Goal: Task Accomplishment & Management: Manage account settings

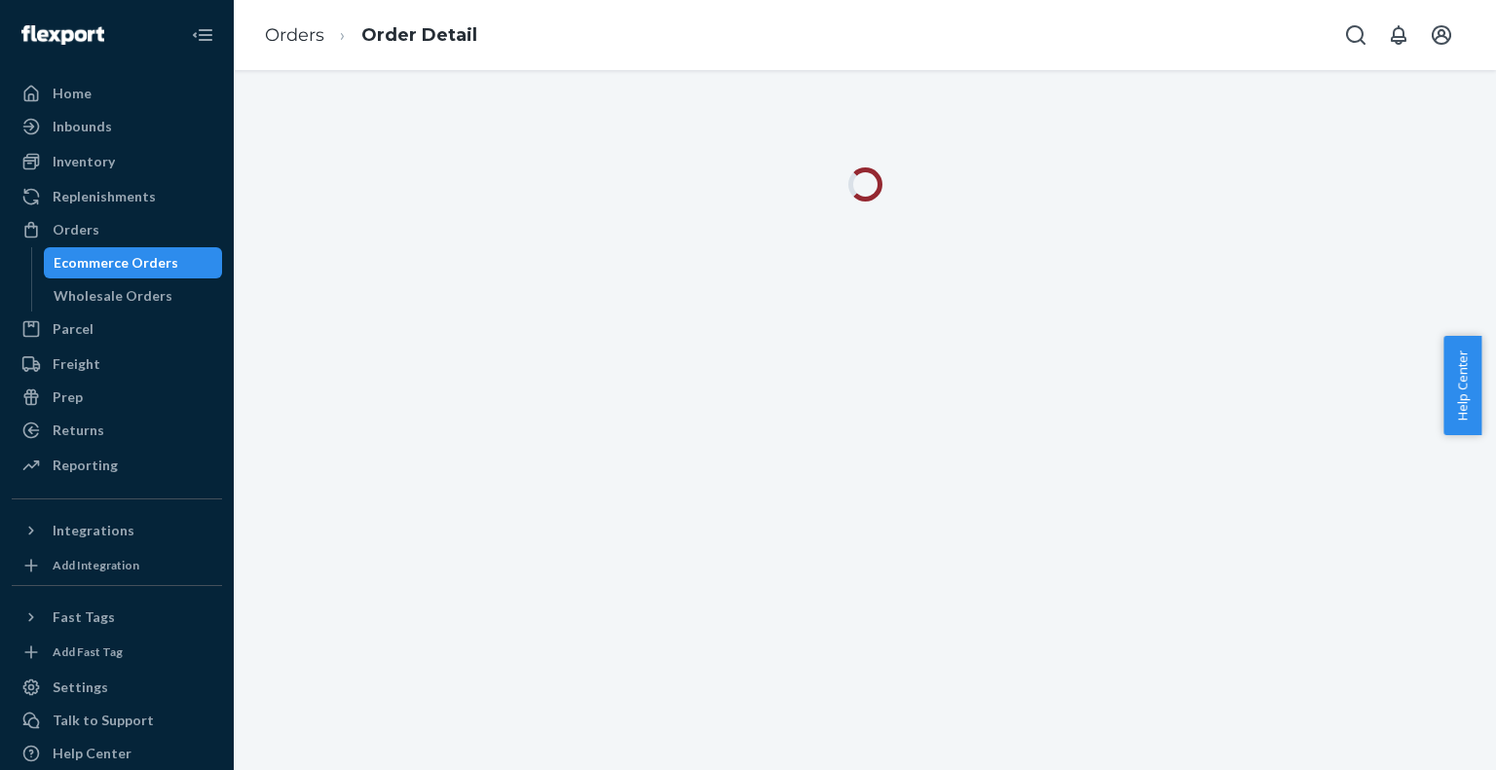
click at [125, 272] on div "Ecommerce Orders" at bounding box center [116, 262] width 125 height 19
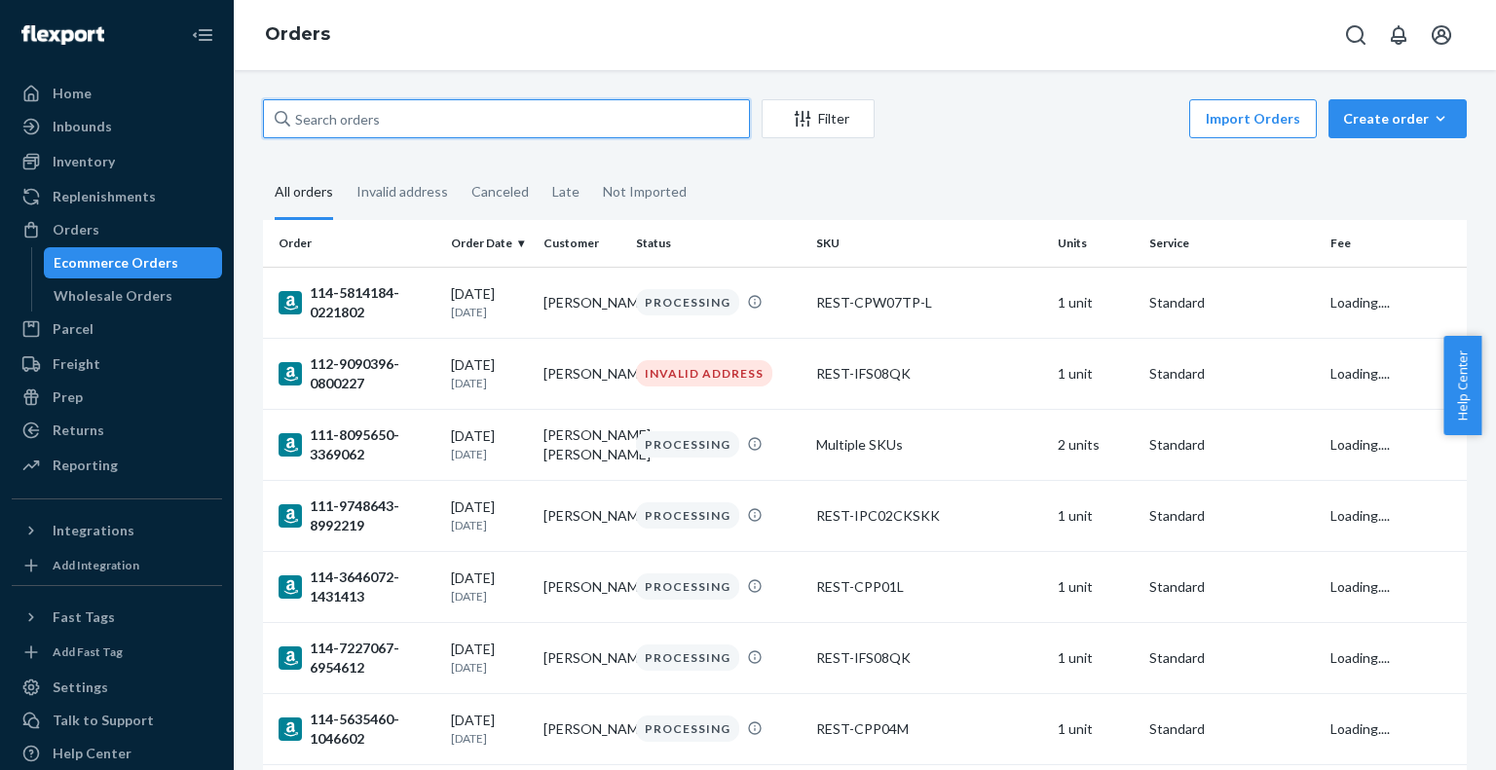
click at [405, 124] on input "text" at bounding box center [506, 118] width 487 height 39
paste input "US25353053"
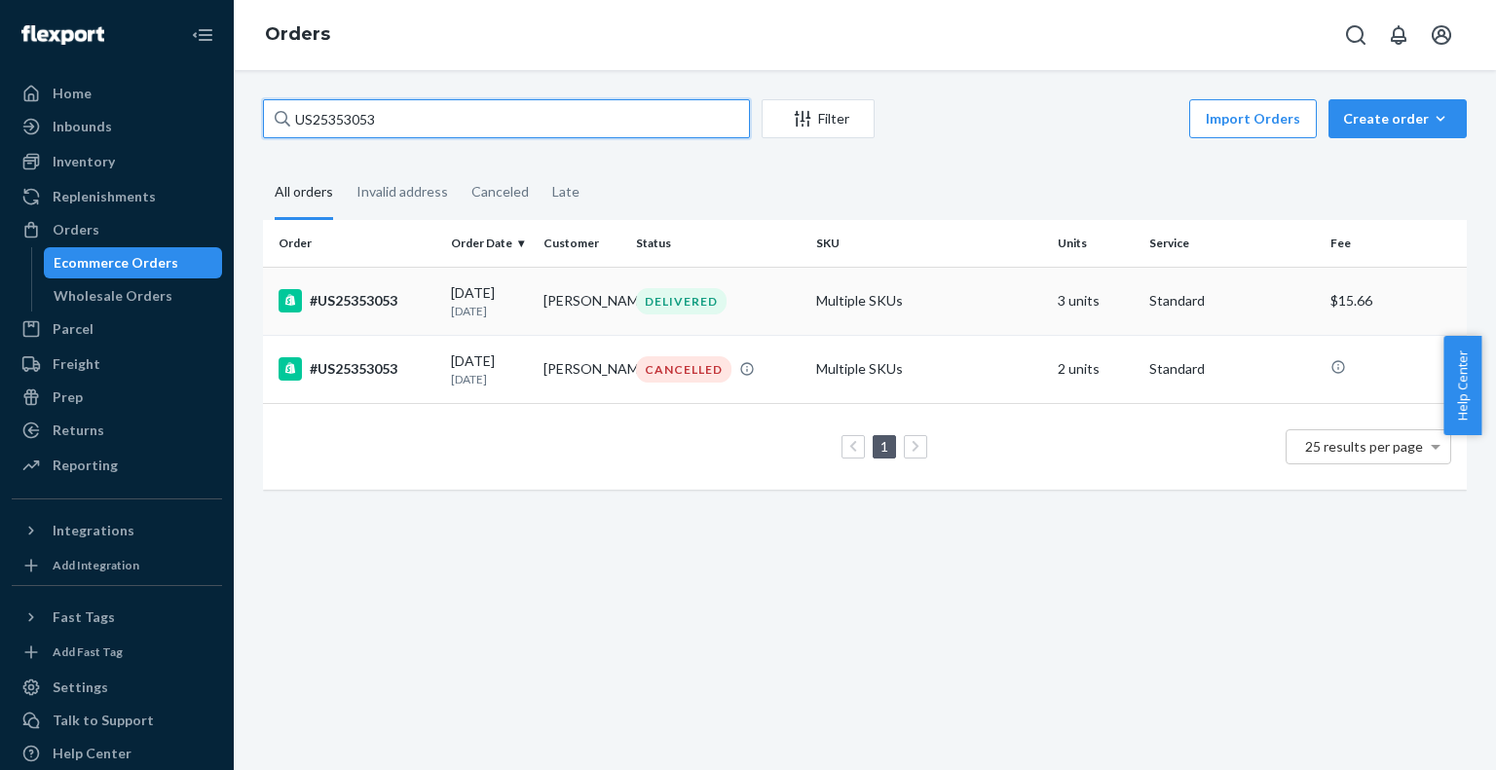
type input "US25353053"
click at [405, 311] on div "#US25353053" at bounding box center [357, 300] width 157 height 23
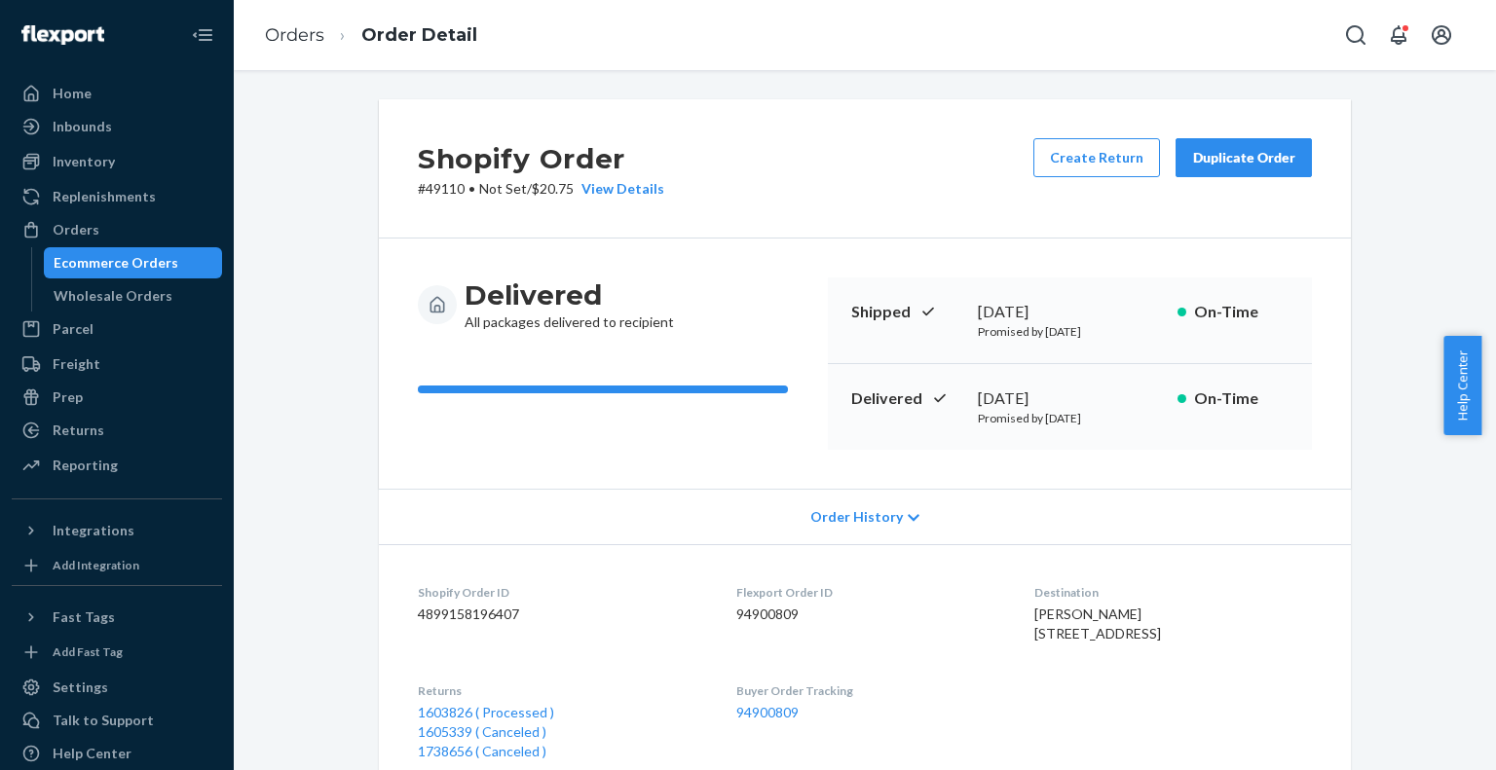
drag, startPoint x: 120, startPoint y: 268, endPoint x: 140, endPoint y: 254, distance: 24.6
click at [122, 268] on div "Ecommerce Orders" at bounding box center [116, 262] width 125 height 19
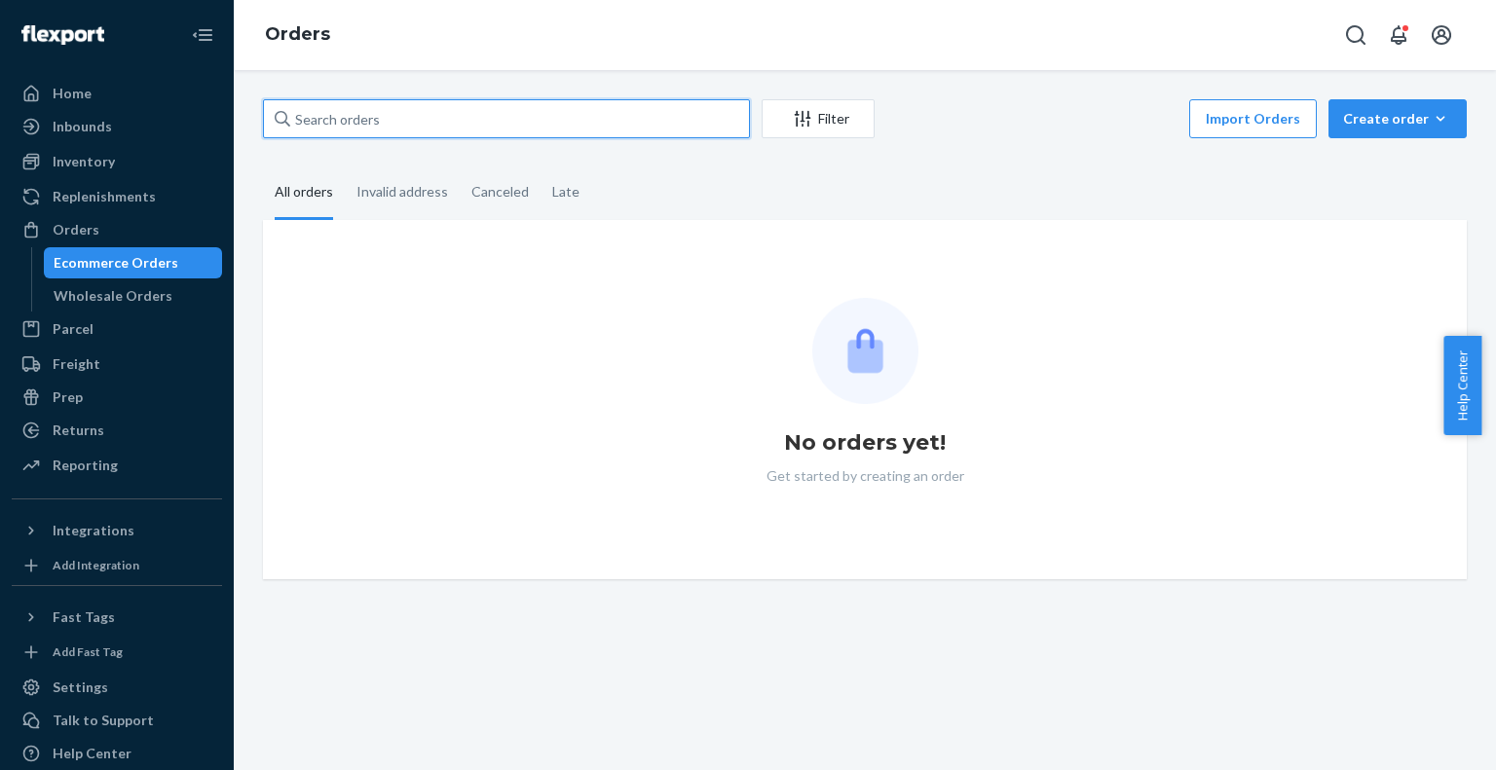
click at [410, 130] on input "text" at bounding box center [506, 118] width 487 height 39
paste input "US25354703"
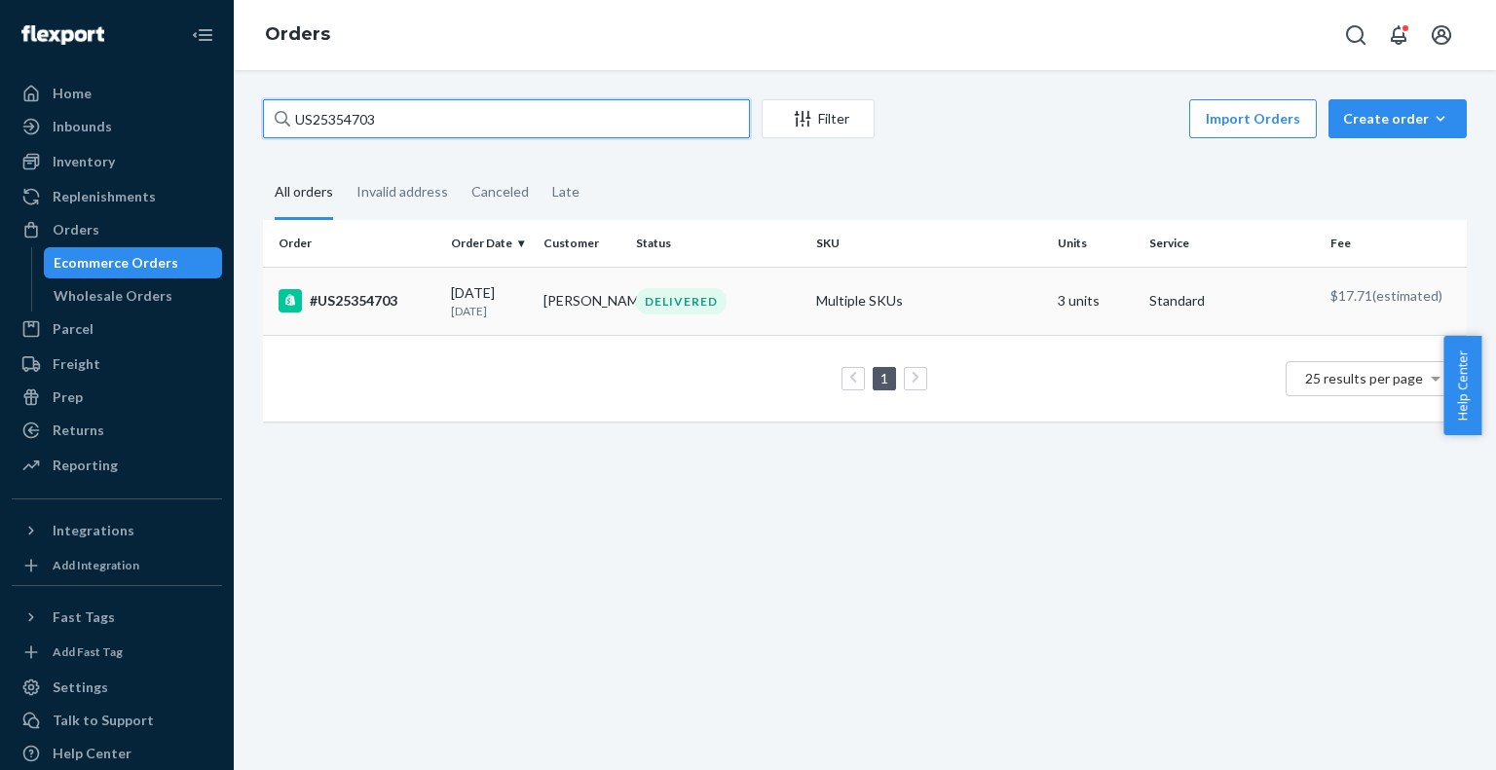
type input "US25354703"
click at [416, 322] on td "#US25354703" at bounding box center [353, 301] width 180 height 68
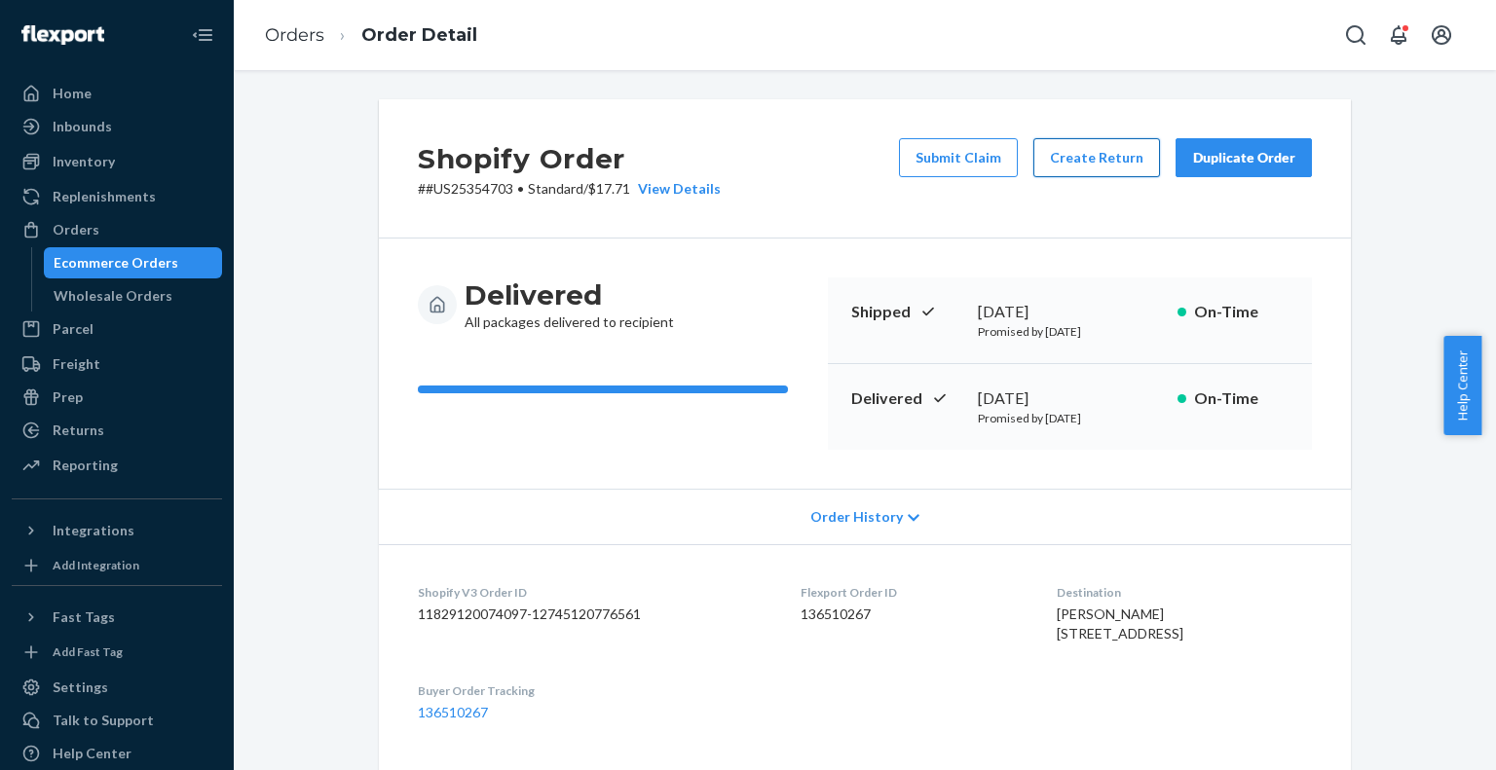
click at [1091, 152] on button "Create Return" at bounding box center [1096, 157] width 127 height 39
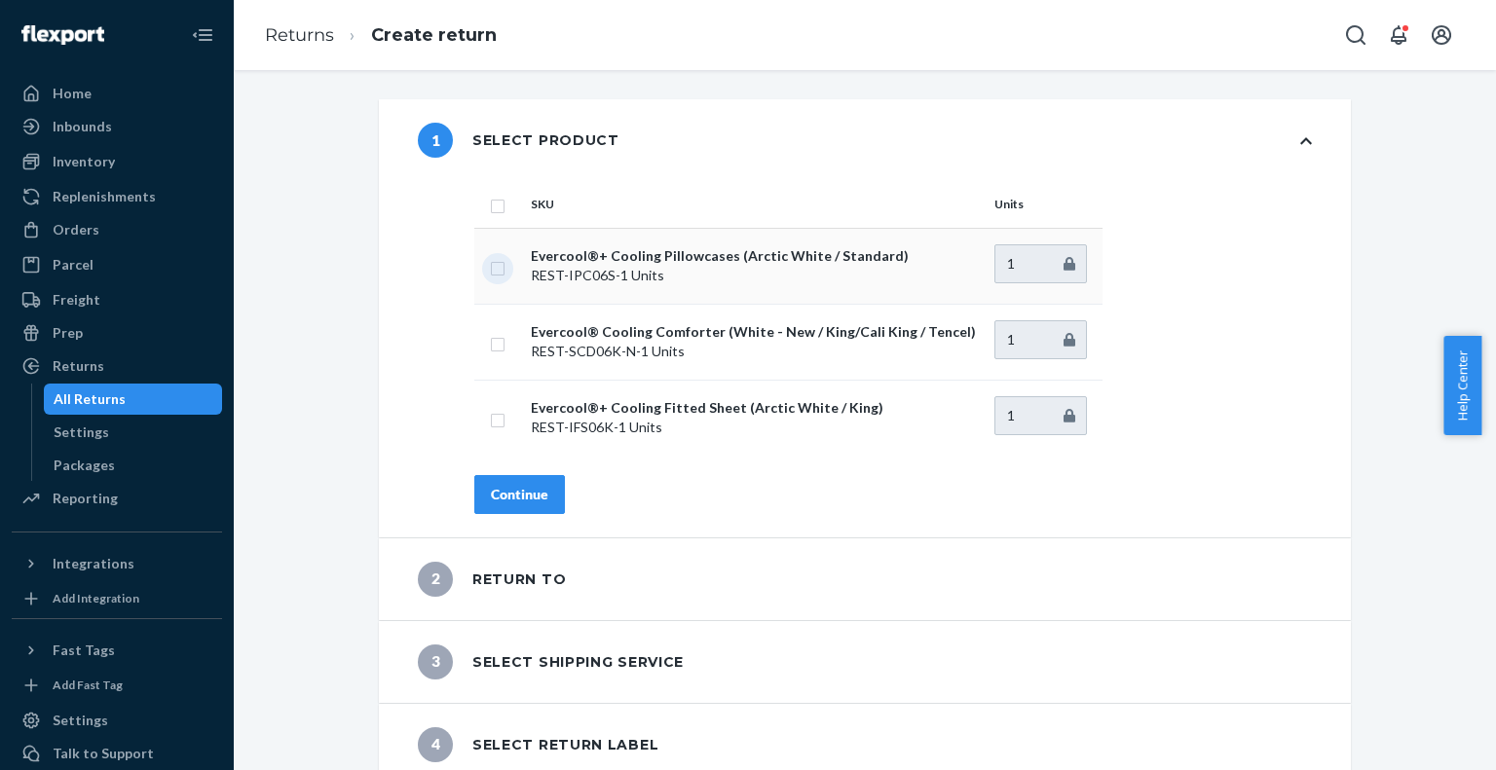
click at [490, 268] on input "checkbox" at bounding box center [498, 266] width 16 height 20
checkbox input "true"
click at [511, 499] on div "Continue" at bounding box center [519, 494] width 57 height 19
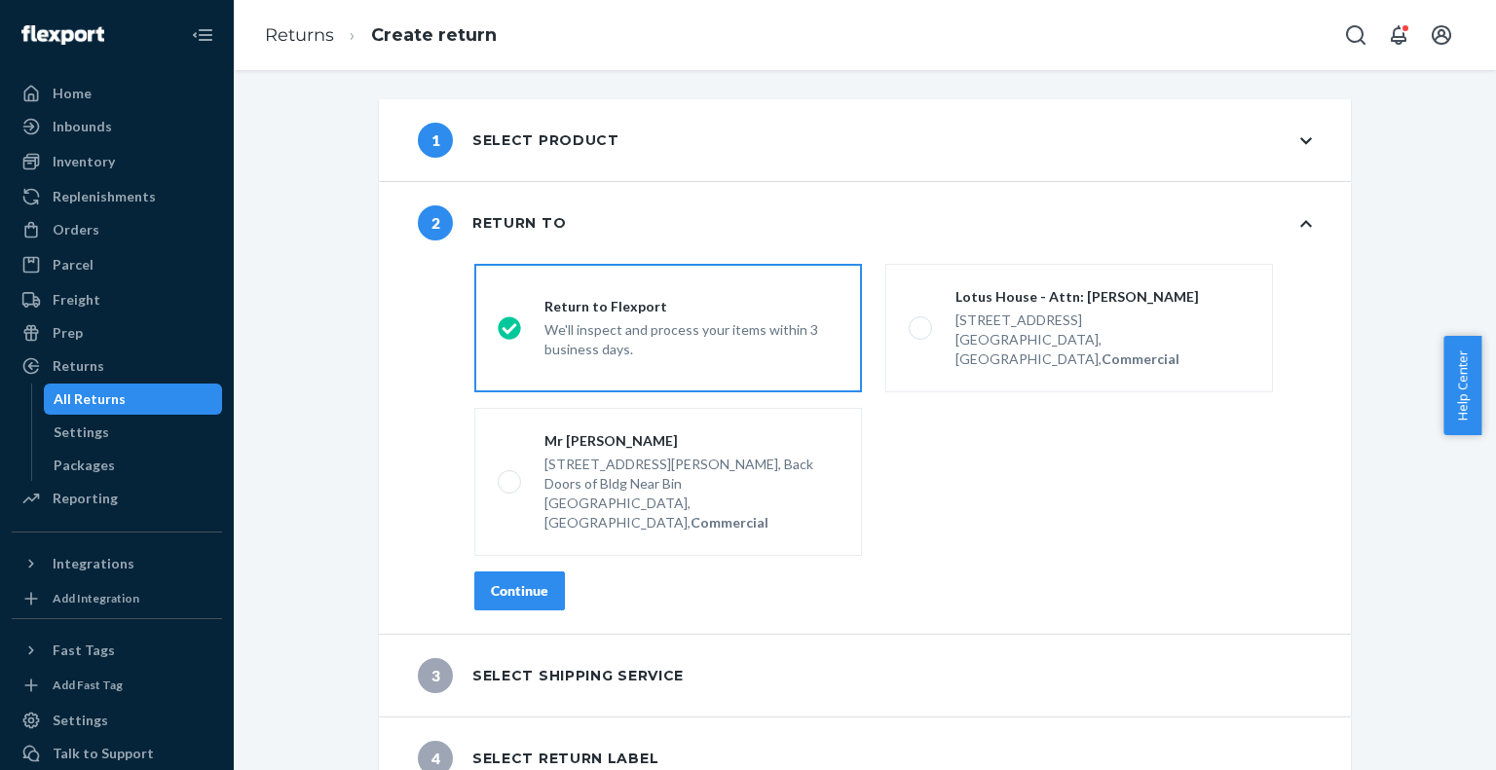
click at [514, 581] on div "Continue" at bounding box center [519, 590] width 57 height 19
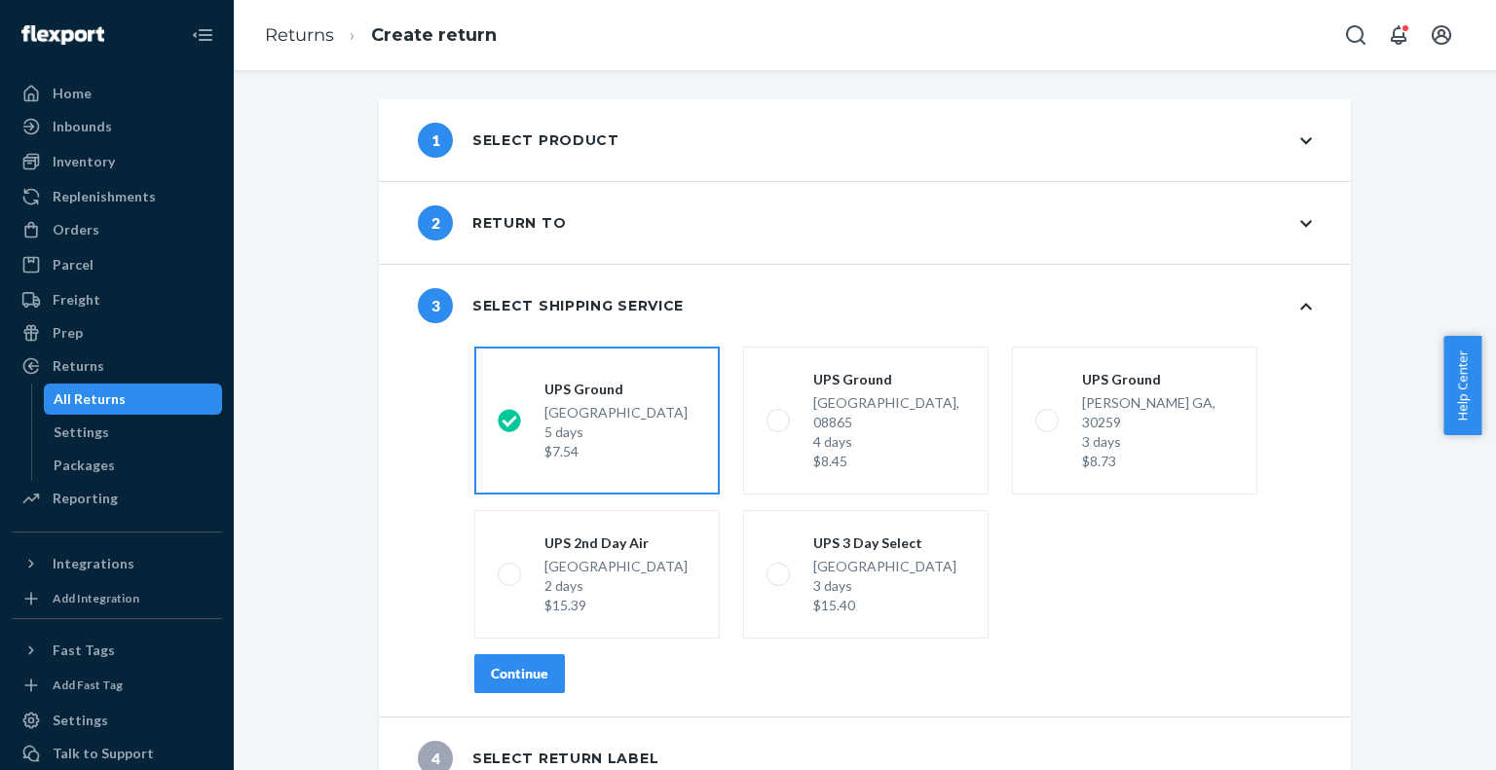
click at [534, 664] on div "Continue" at bounding box center [519, 673] width 57 height 19
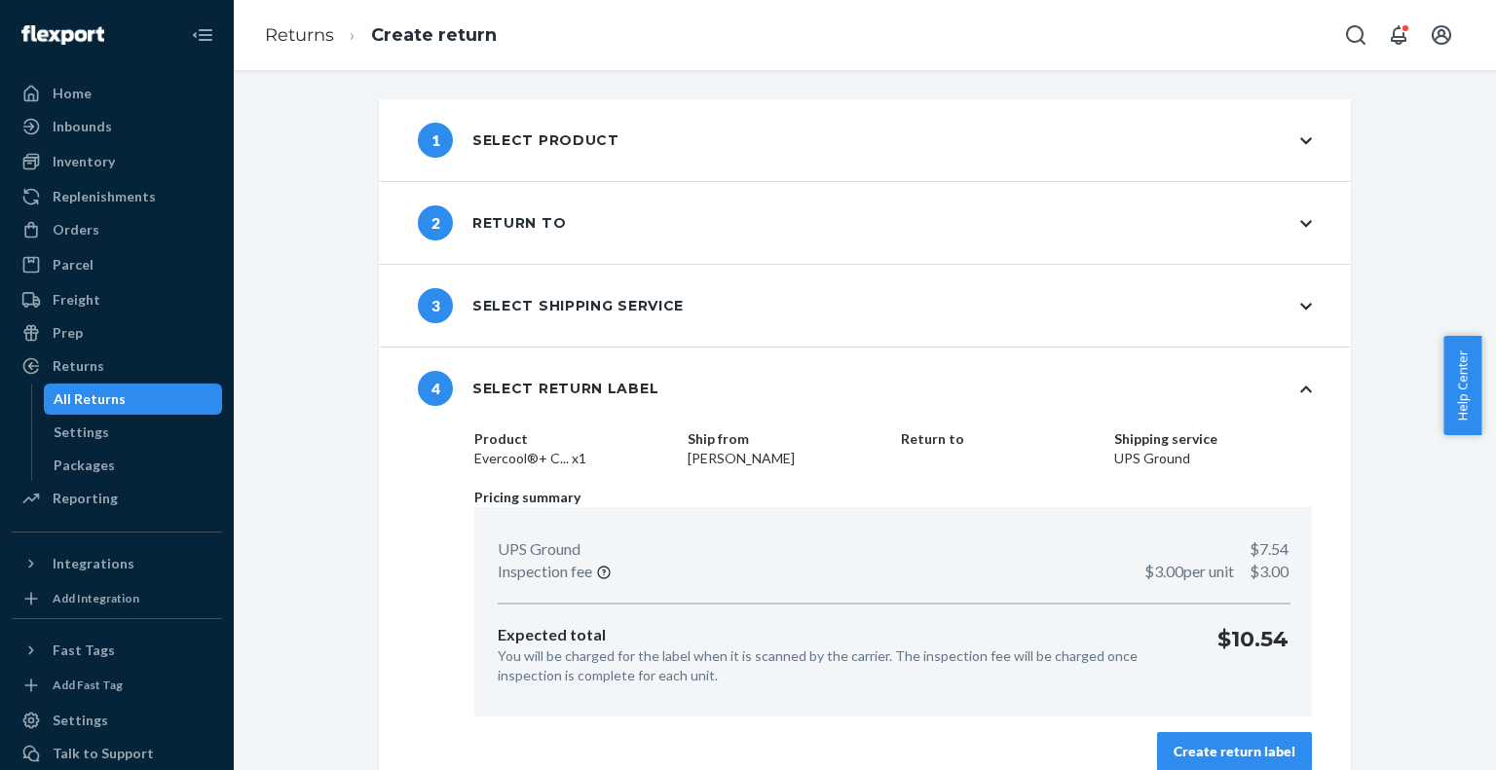
drag, startPoint x: 1190, startPoint y: 747, endPoint x: 1179, endPoint y: 722, distance: 27.5
click at [1191, 747] on div "Create return label" at bounding box center [1234, 751] width 122 height 19
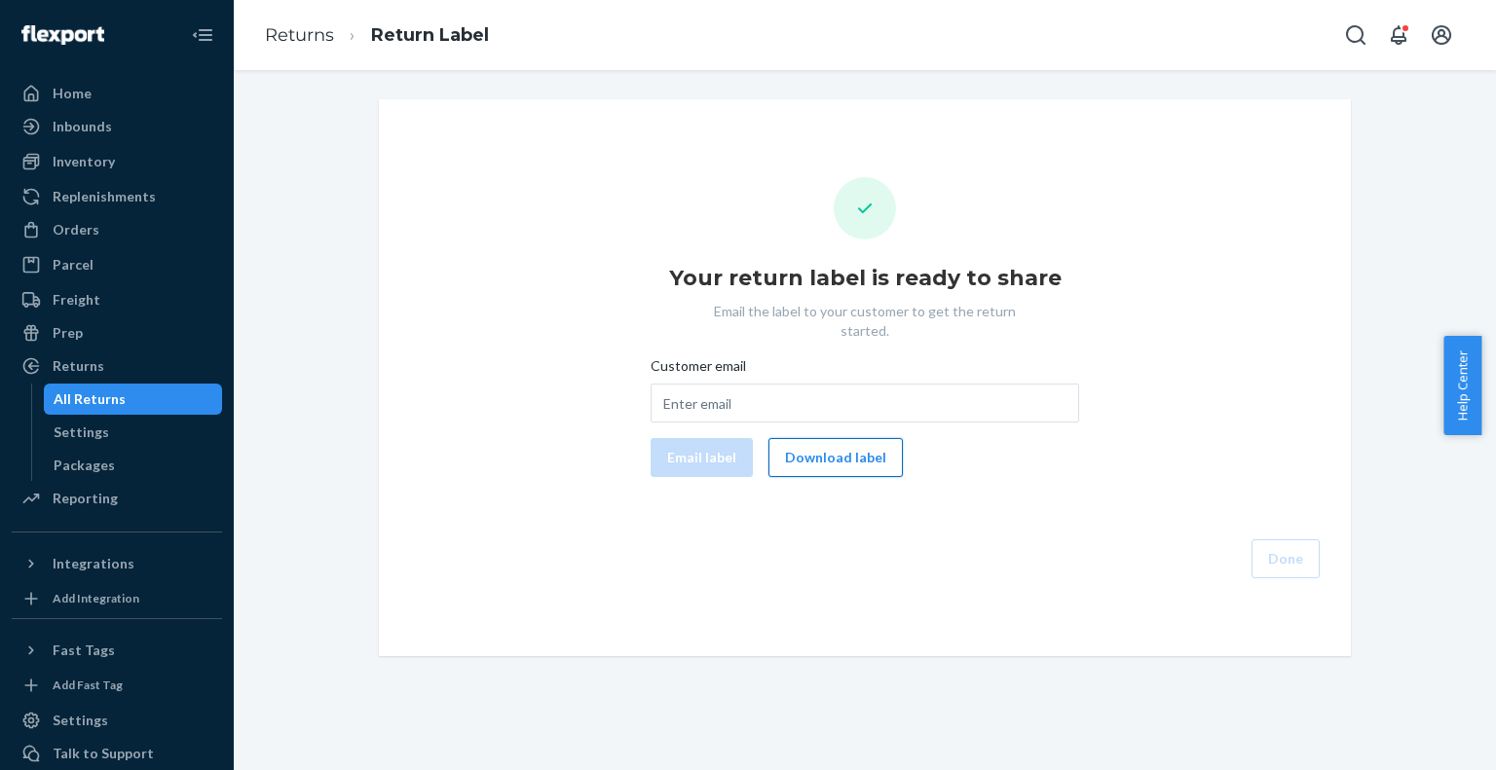
click at [833, 438] on button "Download label" at bounding box center [835, 457] width 134 height 39
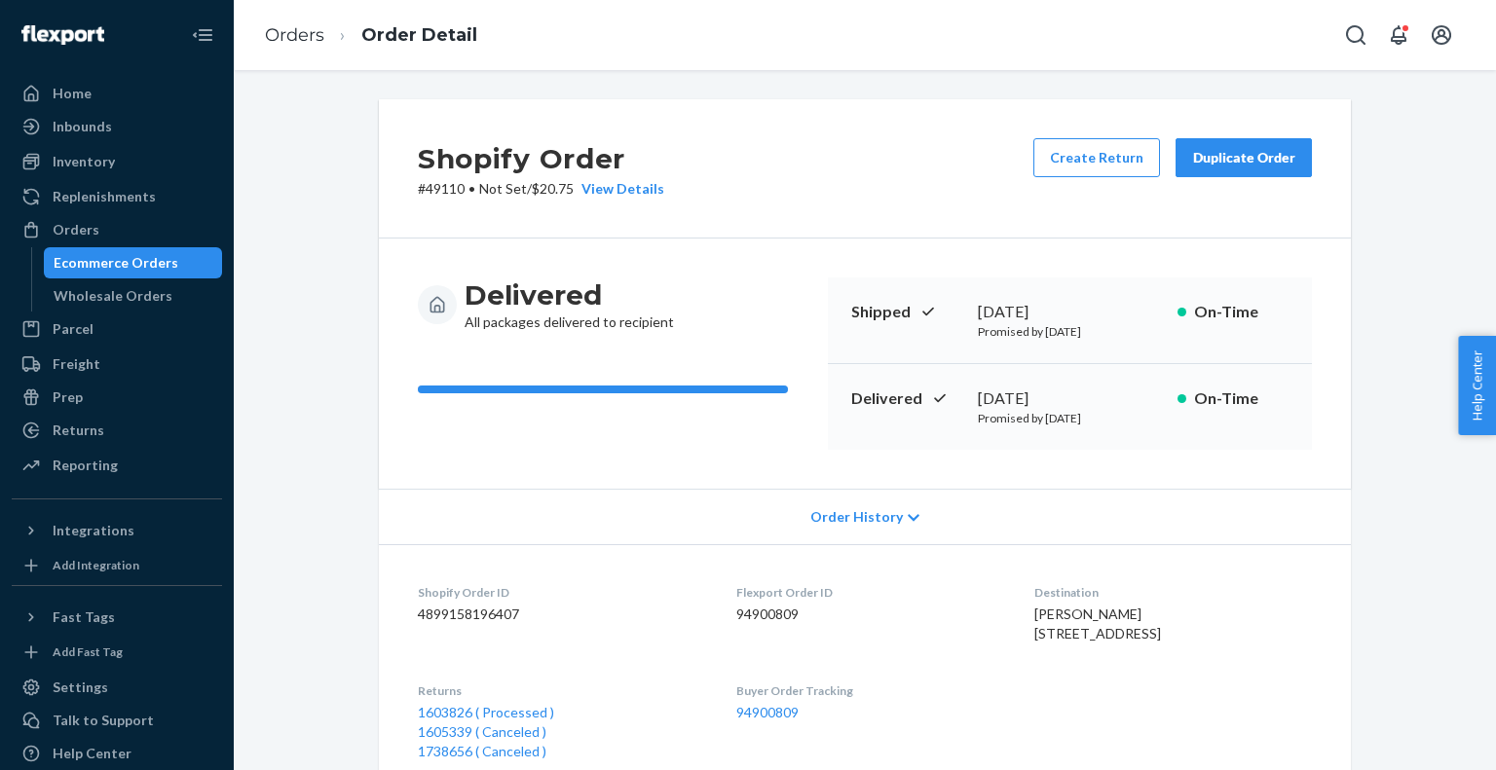
click at [132, 264] on div "Ecommerce Orders" at bounding box center [116, 262] width 125 height 19
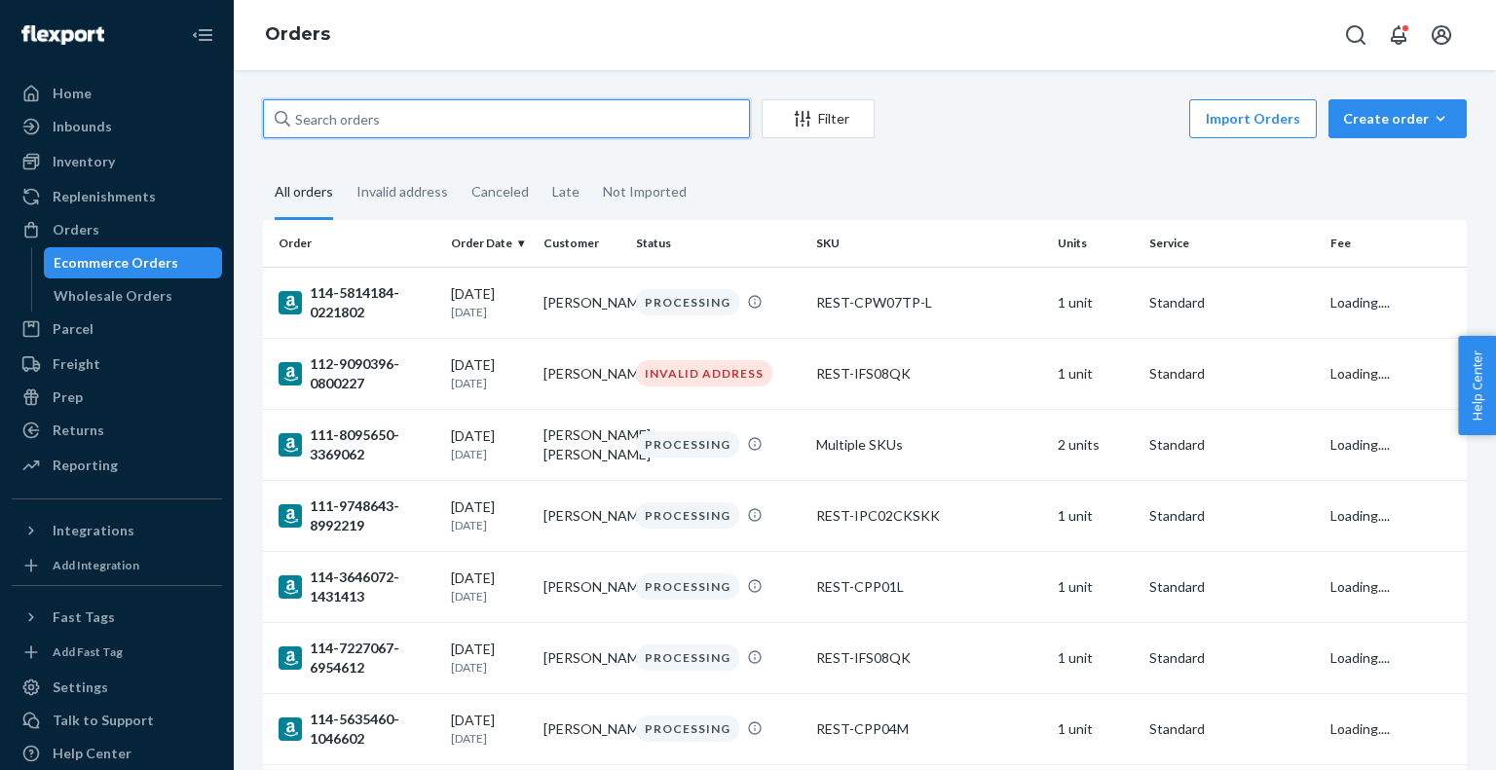
click at [442, 121] on input "text" at bounding box center [506, 118] width 487 height 39
paste input "US25354703"
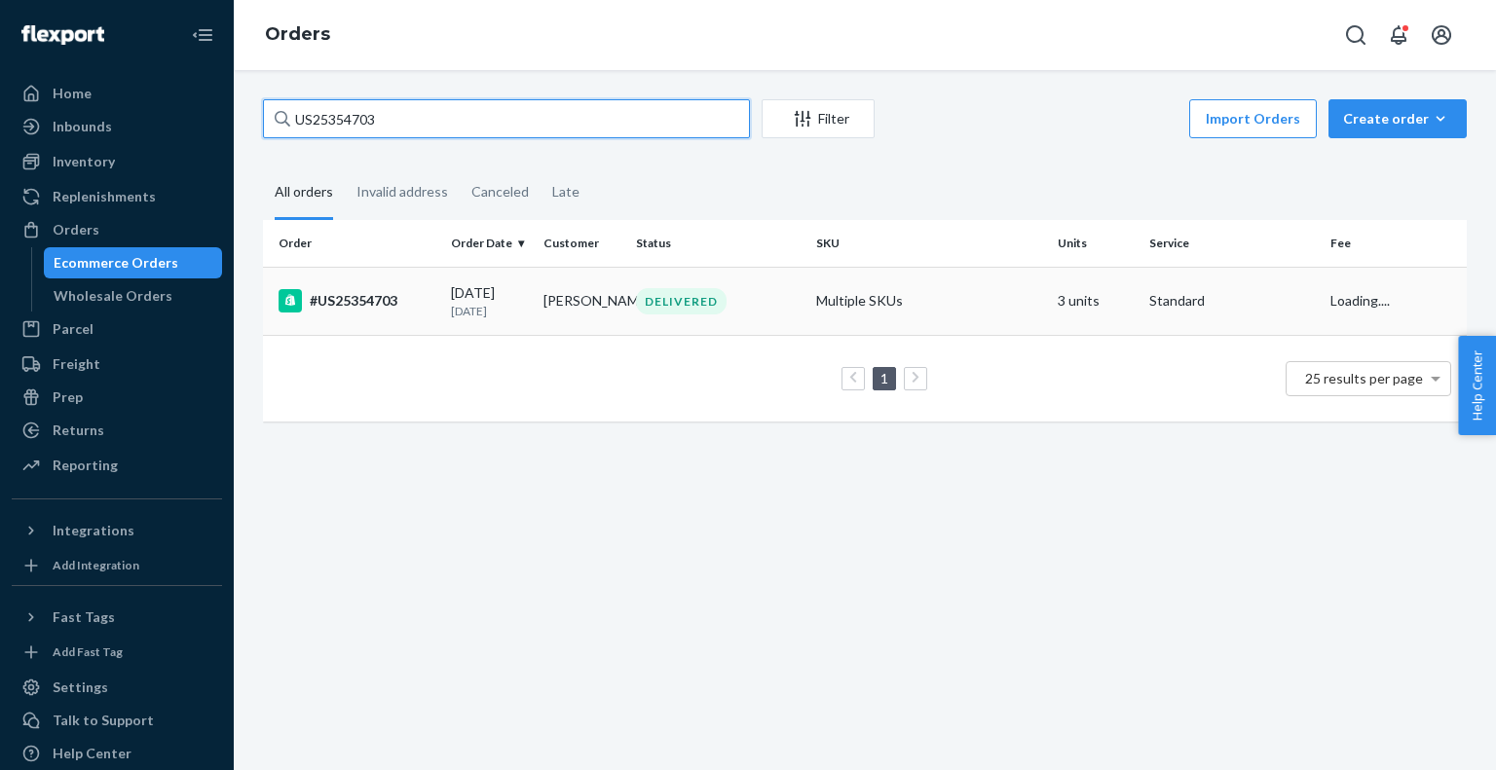
type input "US25354703"
click at [455, 314] on p "10 days ago" at bounding box center [489, 311] width 77 height 17
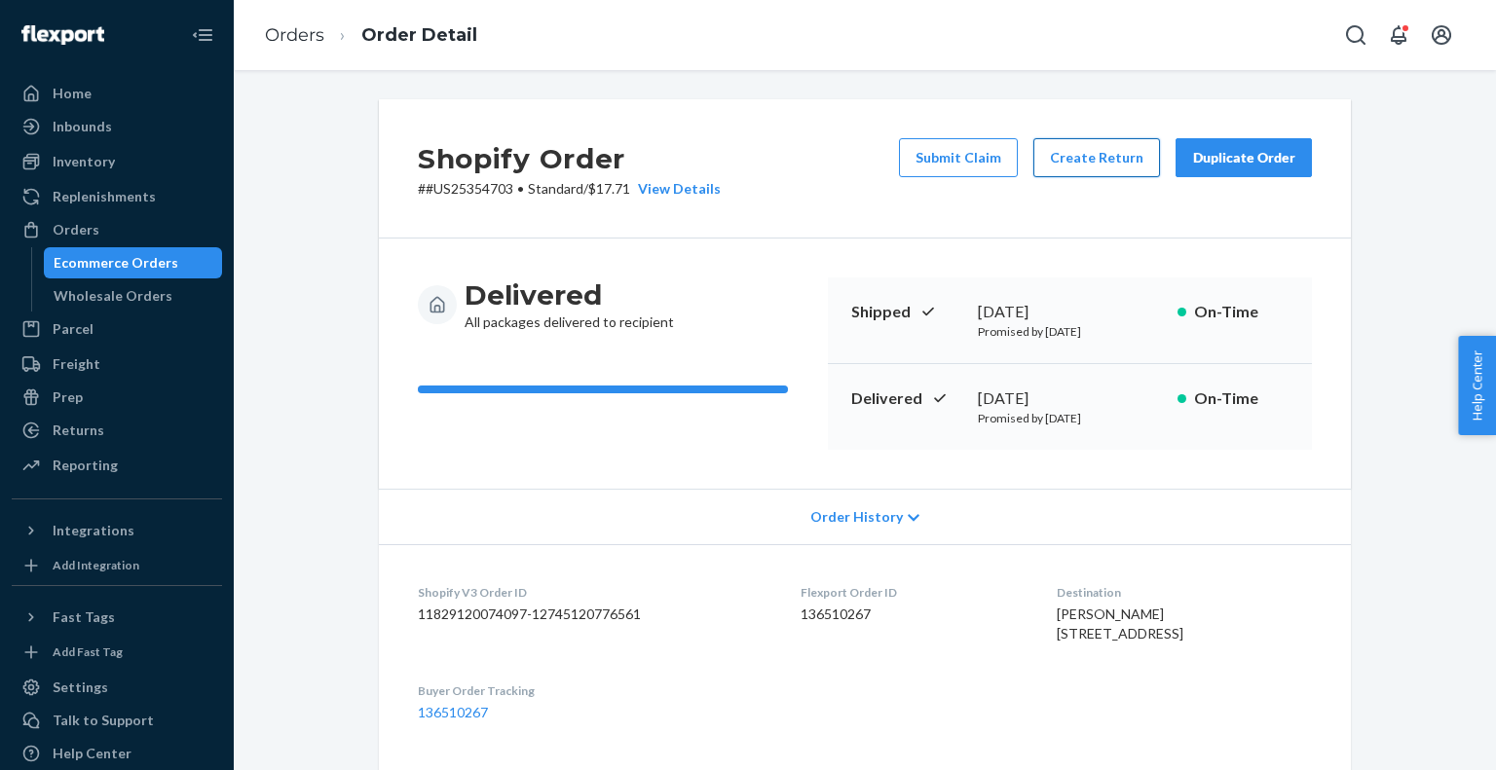
click at [1096, 155] on button "Create Return" at bounding box center [1096, 157] width 127 height 39
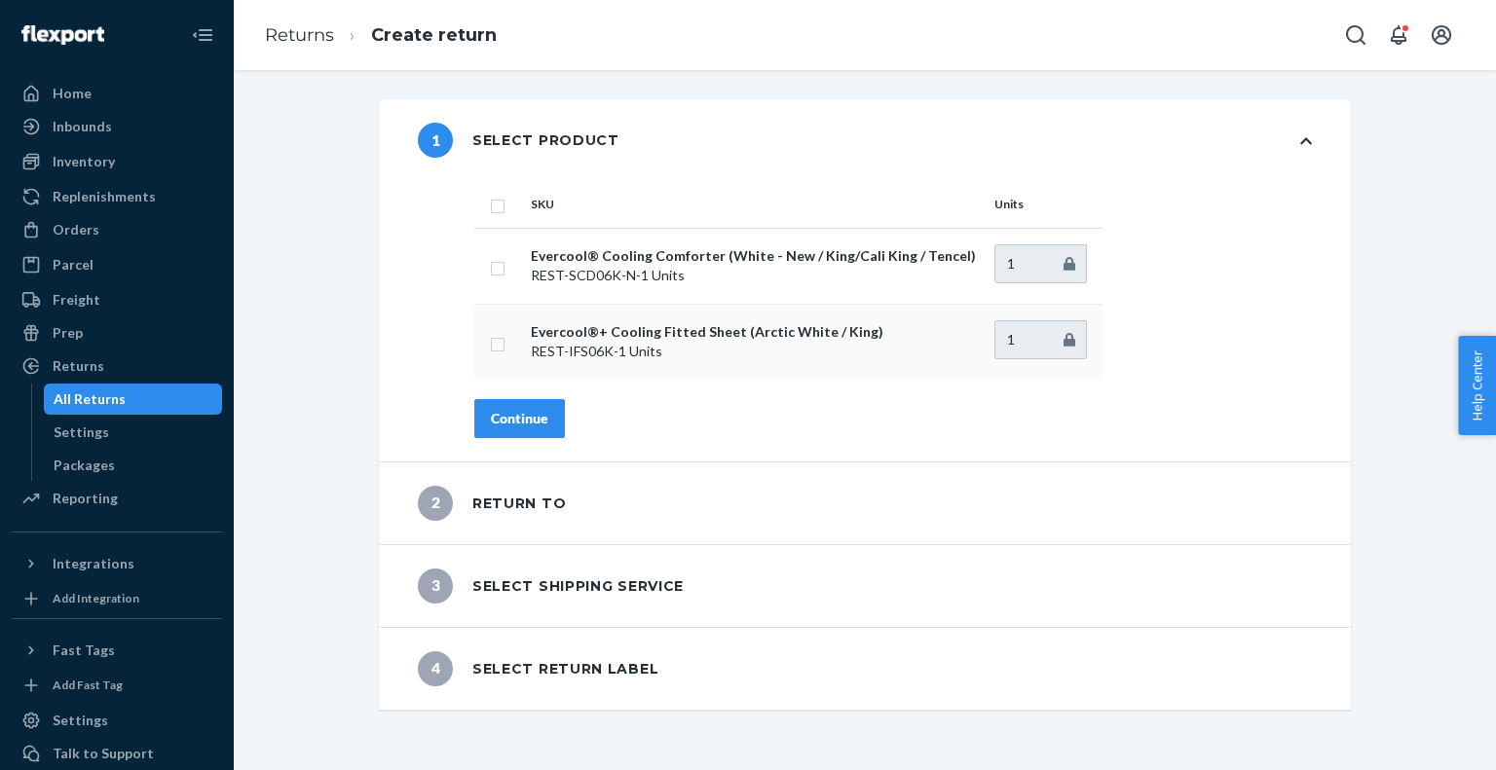
click at [490, 342] on input "checkbox" at bounding box center [498, 342] width 16 height 20
checkbox input "true"
click at [527, 412] on div "Continue" at bounding box center [519, 418] width 57 height 19
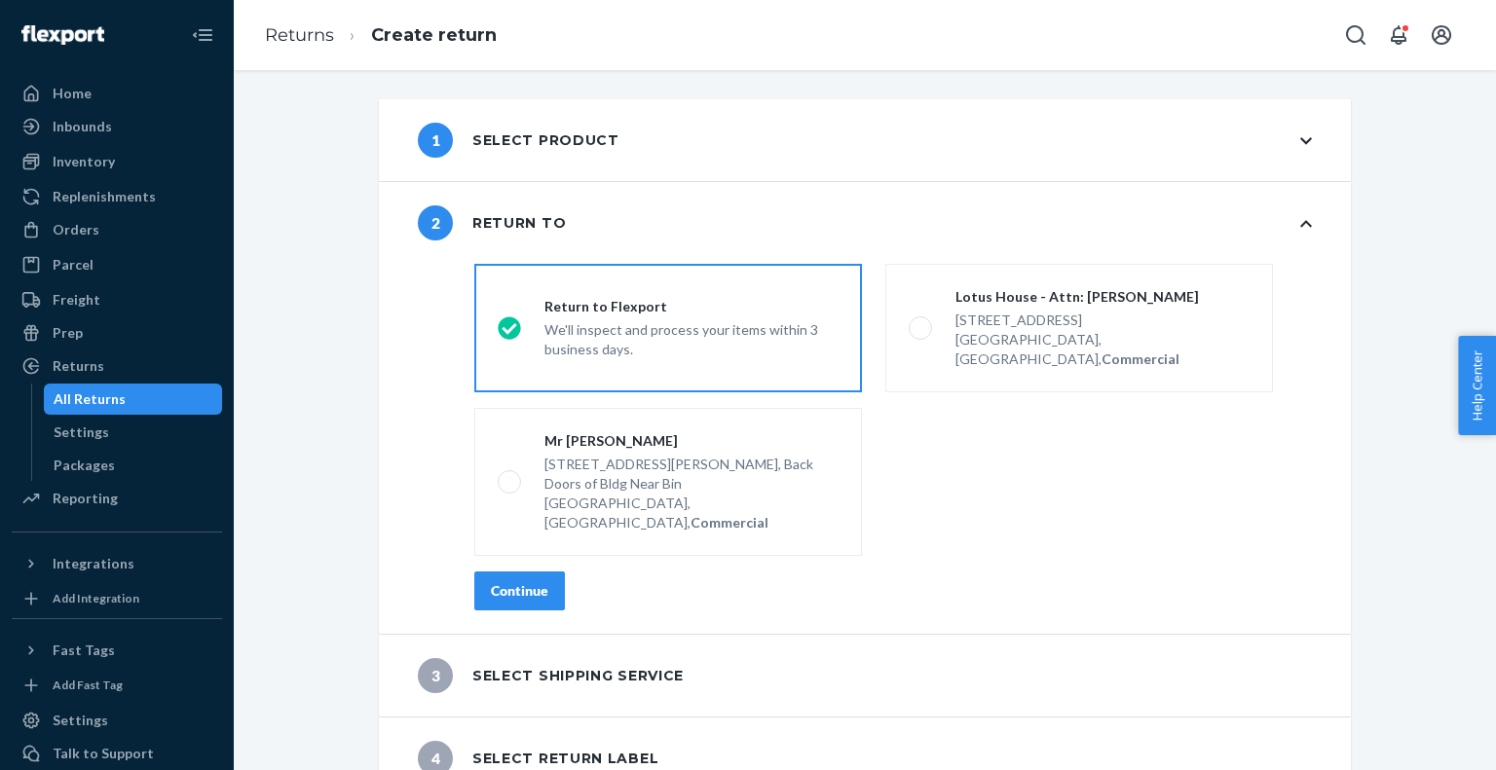
click at [506, 581] on div "Continue" at bounding box center [519, 590] width 57 height 19
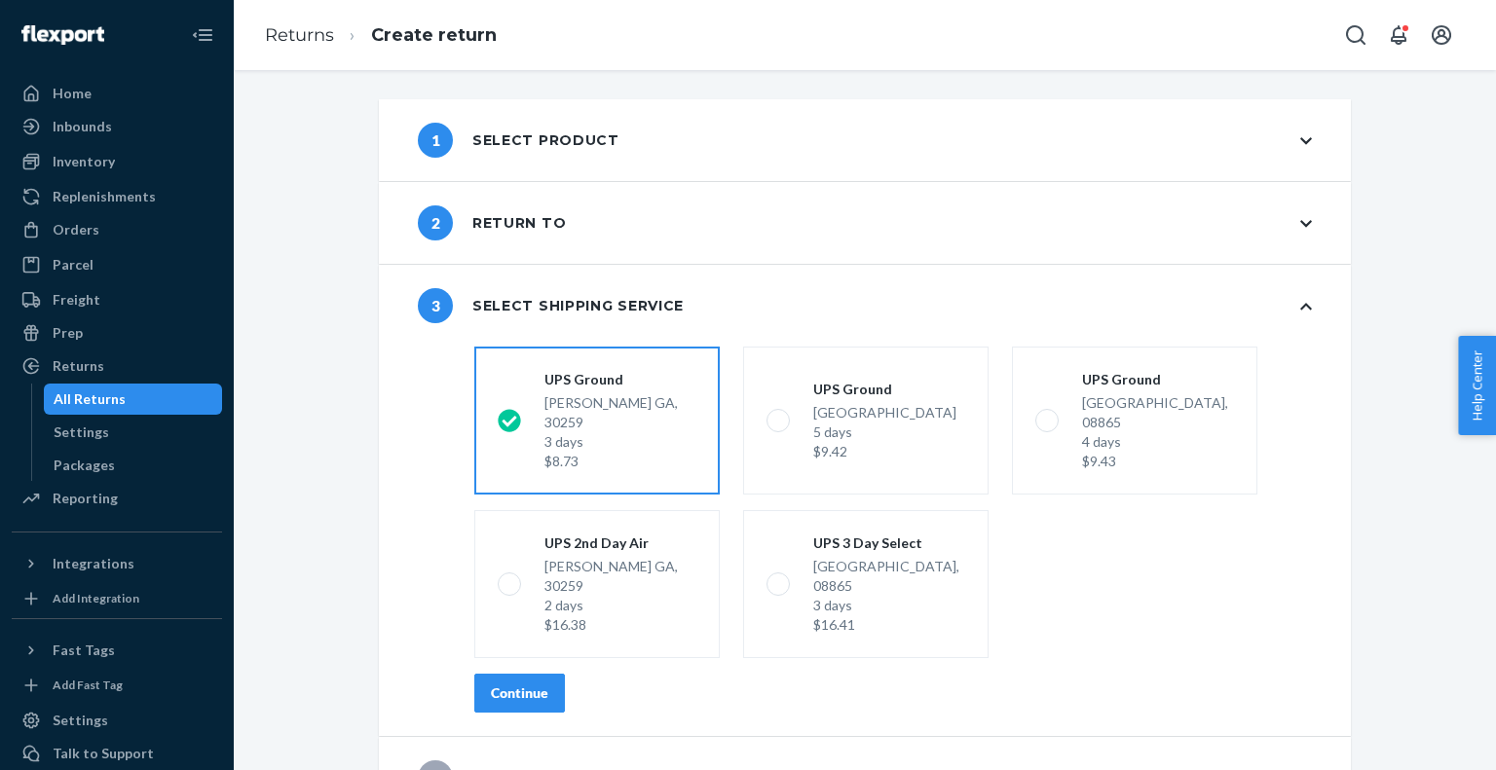
click at [518, 684] on div "Continue" at bounding box center [519, 693] width 57 height 19
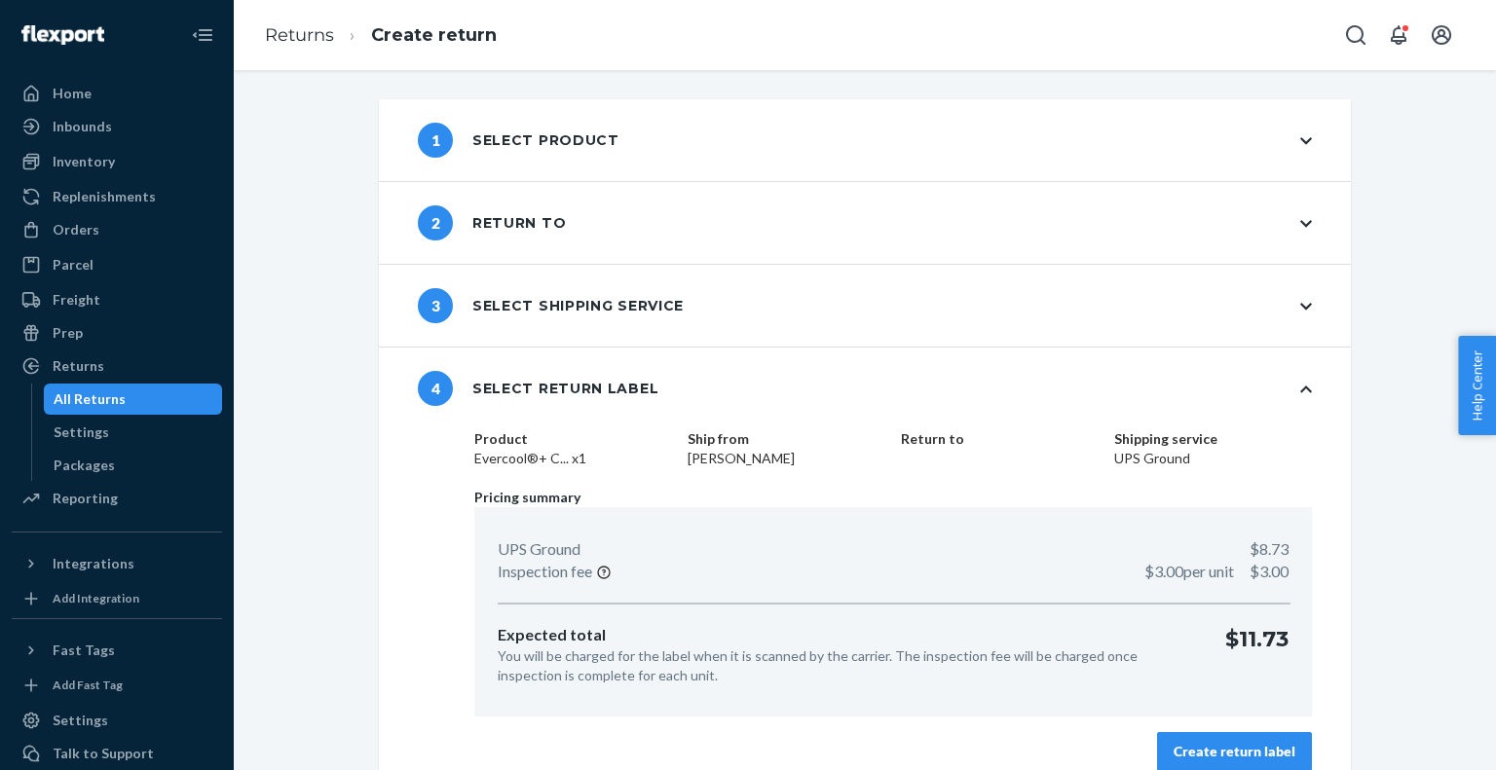
click at [1278, 757] on div "Create return label" at bounding box center [1234, 751] width 122 height 19
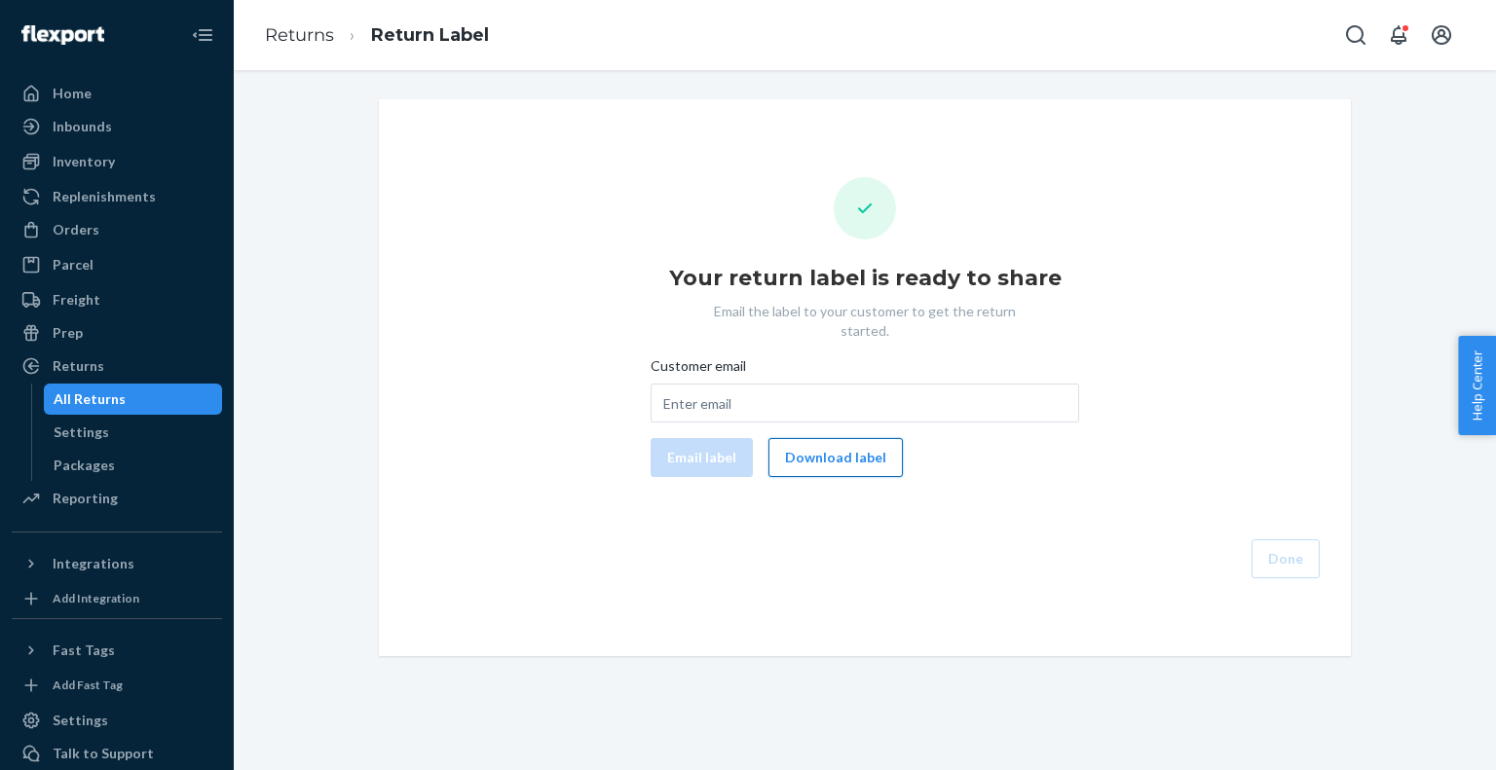
click at [822, 438] on button "Download label" at bounding box center [835, 457] width 134 height 39
